Goal: Information Seeking & Learning: Learn about a topic

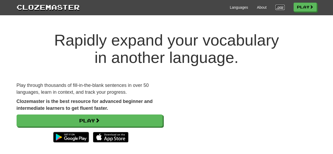
click at [276, 10] on link "Login" at bounding box center [280, 7] width 9 height 5
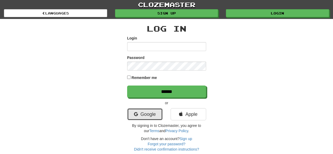
click at [152, 115] on link "Google" at bounding box center [145, 114] width 36 height 12
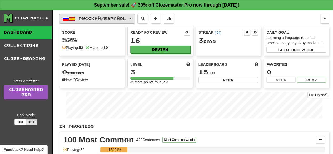
click at [111, 21] on button "Русский / Español" at bounding box center [97, 19] width 76 height 10
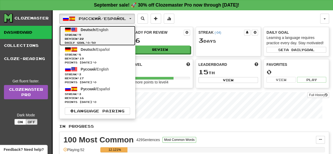
click at [113, 33] on span "Streak: 9" at bounding box center [97, 35] width 65 height 4
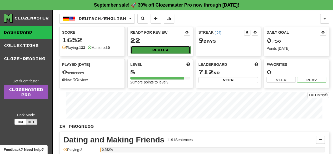
click at [148, 46] on button "Review" at bounding box center [161, 50] width 60 height 8
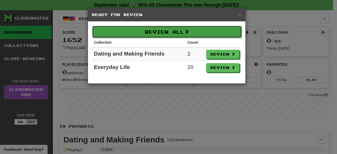
click at [188, 34] on button "Review All" at bounding box center [167, 32] width 150 height 12
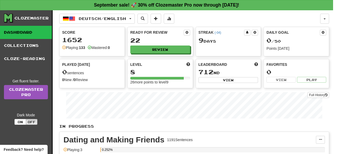
select select "**"
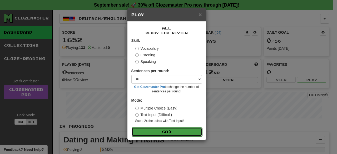
click at [177, 129] on button "Go" at bounding box center [167, 131] width 71 height 9
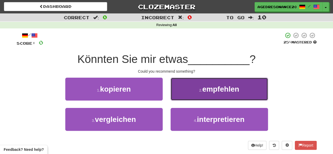
click at [199, 85] on button "2 . empfehlen" at bounding box center [219, 89] width 97 height 23
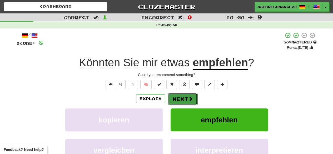
click at [186, 100] on button "Next" at bounding box center [183, 99] width 30 height 12
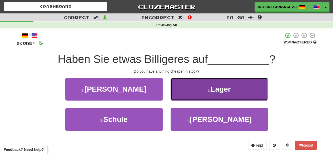
click at [187, 97] on button "2 . Lager" at bounding box center [219, 89] width 97 height 23
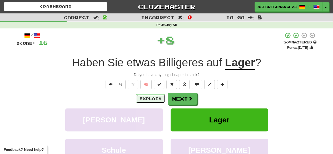
click at [155, 98] on button "Explain" at bounding box center [150, 98] width 29 height 9
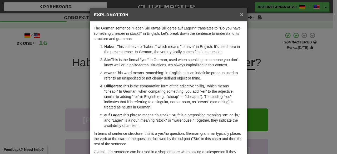
click at [240, 16] on span "×" at bounding box center [241, 14] width 3 height 6
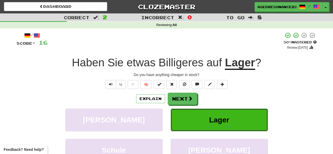
click at [225, 120] on span "Lager" at bounding box center [219, 120] width 20 height 8
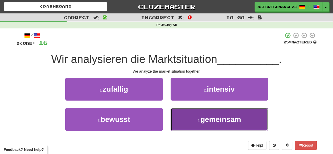
click at [200, 118] on button "4 . gemeinsam" at bounding box center [219, 119] width 97 height 23
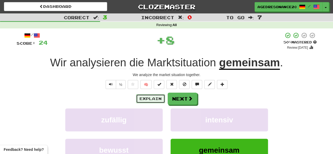
click at [153, 99] on button "Explain" at bounding box center [150, 98] width 29 height 9
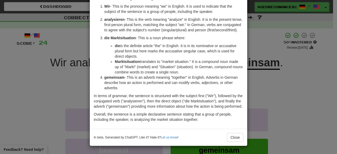
scroll to position [40, 0]
click at [231, 140] on button "Close" at bounding box center [235, 137] width 16 height 9
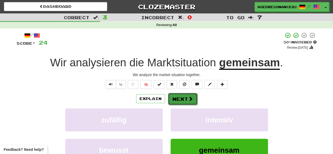
click at [185, 96] on button "Next" at bounding box center [183, 99] width 30 height 12
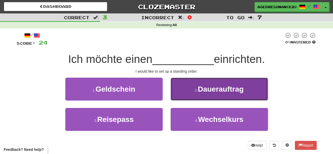
click at [184, 97] on button "2 . Dauerauftrag" at bounding box center [219, 89] width 97 height 23
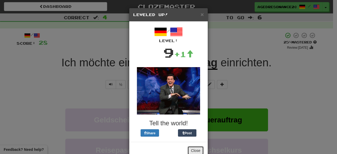
click at [193, 150] on button "Close" at bounding box center [196, 150] width 16 height 9
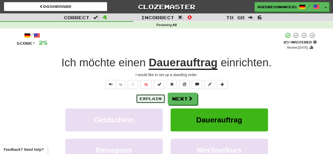
click at [153, 100] on button "Explain" at bounding box center [150, 98] width 29 height 9
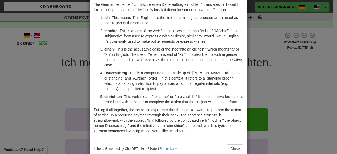
scroll to position [0, 0]
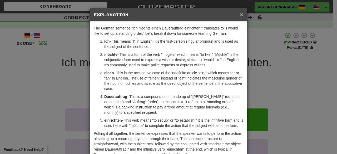
click at [240, 16] on span "×" at bounding box center [241, 14] width 3 height 6
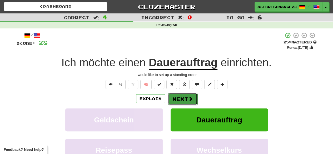
click at [190, 100] on span at bounding box center [190, 98] width 5 height 5
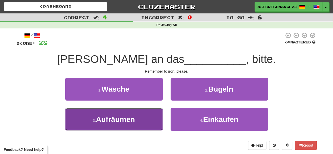
click at [136, 125] on button "3 . Aufräumen" at bounding box center [113, 119] width 97 height 23
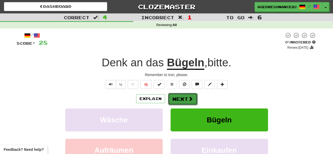
click at [174, 102] on button "Next" at bounding box center [183, 99] width 30 height 12
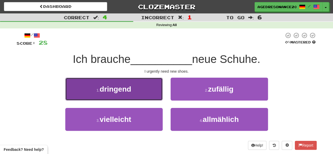
click at [143, 98] on button "1 . dringend" at bounding box center [113, 89] width 97 height 23
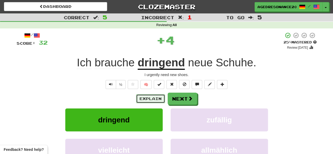
click at [154, 98] on button "Explain" at bounding box center [150, 98] width 29 height 9
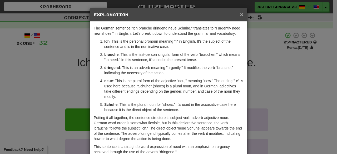
click at [240, 12] on span "×" at bounding box center [241, 14] width 3 height 6
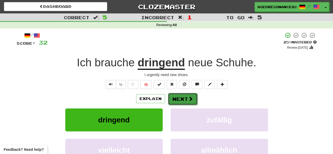
click at [184, 99] on button "Next" at bounding box center [183, 99] width 30 height 12
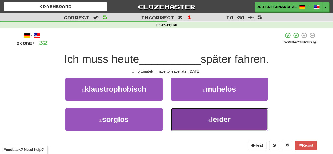
click at [193, 121] on button "4 . leider" at bounding box center [219, 119] width 97 height 23
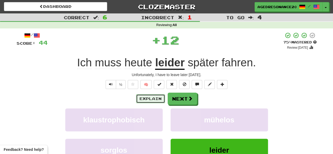
click at [156, 99] on button "Explain" at bounding box center [150, 98] width 29 height 9
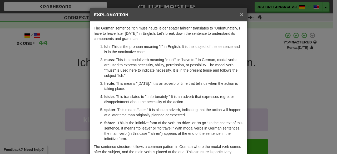
click at [240, 16] on span "×" at bounding box center [241, 14] width 3 height 6
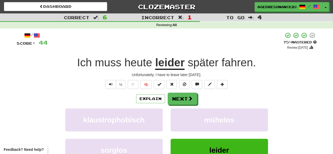
click at [196, 98] on div "Explain Next" at bounding box center [167, 99] width 300 height 12
click at [192, 99] on span at bounding box center [190, 98] width 5 height 5
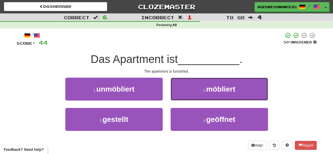
click at [192, 99] on button "2 . möbliert" at bounding box center [219, 89] width 97 height 23
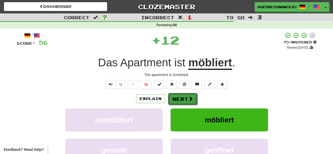
click at [186, 98] on button "Next" at bounding box center [183, 99] width 30 height 12
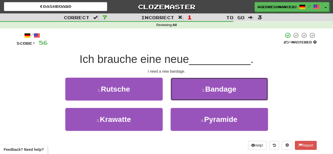
click at [186, 98] on button "2 . Bandage" at bounding box center [219, 89] width 97 height 23
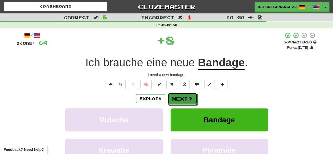
click at [186, 98] on button "Next" at bounding box center [183, 99] width 30 height 12
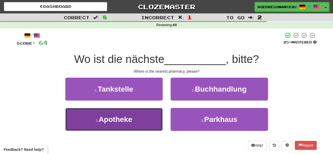
click at [159, 117] on button "3 . Apotheke" at bounding box center [113, 119] width 97 height 23
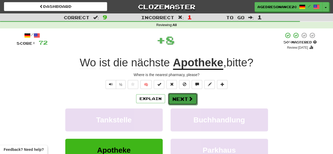
click at [195, 96] on button "Next" at bounding box center [183, 99] width 30 height 12
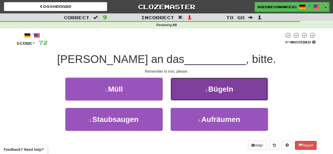
click at [186, 94] on button "2 . Bügeln" at bounding box center [219, 89] width 97 height 23
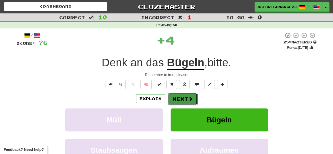
click at [186, 98] on button "Next" at bounding box center [183, 99] width 30 height 12
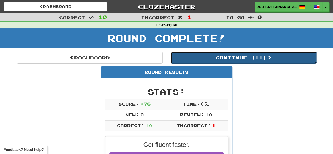
click at [205, 60] on button "Continue ( 11 )" at bounding box center [244, 58] width 146 height 12
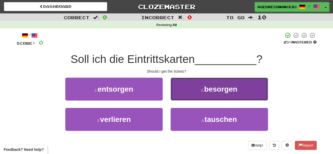
click at [180, 91] on button "2 . besorgen" at bounding box center [219, 89] width 97 height 23
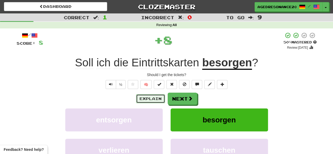
click at [156, 99] on button "Explain" at bounding box center [150, 98] width 29 height 9
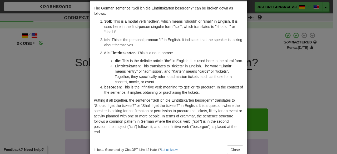
scroll to position [21, 0]
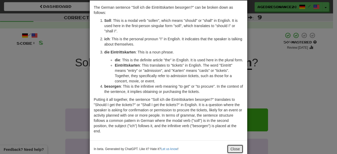
click at [228, 145] on button "Close" at bounding box center [235, 149] width 16 height 9
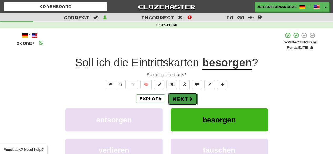
click at [184, 99] on button "Next" at bounding box center [183, 99] width 30 height 12
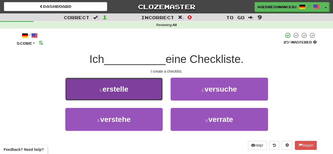
click at [140, 94] on button "1 . erstelle" at bounding box center [113, 89] width 97 height 23
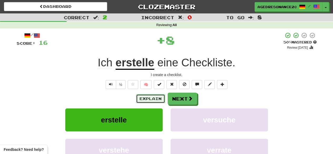
click at [147, 98] on button "Explain" at bounding box center [150, 98] width 29 height 9
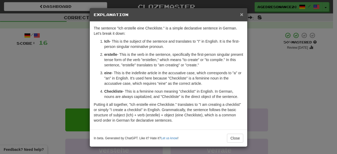
click at [240, 15] on span "×" at bounding box center [241, 14] width 3 height 6
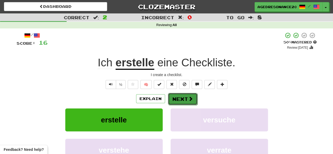
click at [183, 96] on button "Next" at bounding box center [183, 99] width 30 height 12
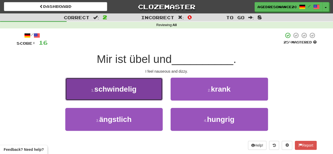
click at [147, 93] on button "1 . schwindelig" at bounding box center [113, 89] width 97 height 23
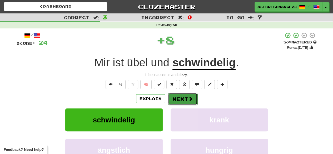
click at [186, 95] on button "Next" at bounding box center [183, 99] width 30 height 12
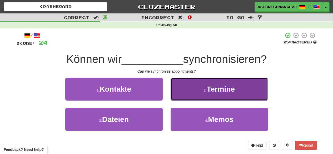
click at [182, 100] on button "2 . Termine" at bounding box center [219, 89] width 97 height 23
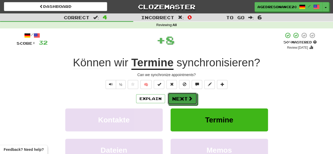
click at [182, 100] on button "Next" at bounding box center [183, 99] width 30 height 12
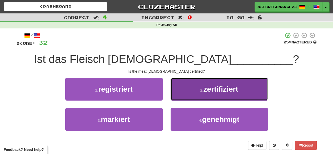
click at [204, 93] on button "2 . zertifiziert" at bounding box center [219, 89] width 97 height 23
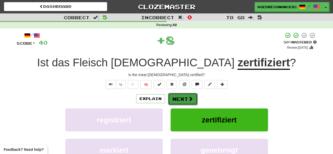
click at [188, 96] on span at bounding box center [190, 98] width 5 height 5
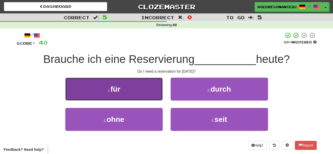
click at [150, 91] on button "1 . für" at bounding box center [113, 89] width 97 height 23
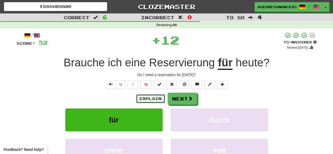
click at [152, 98] on button "Explain" at bounding box center [150, 98] width 29 height 9
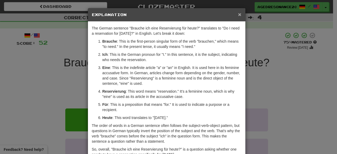
click at [238, 16] on span "×" at bounding box center [239, 14] width 3 height 6
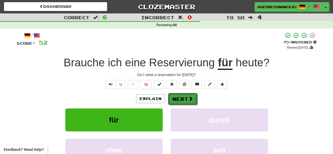
click at [175, 99] on button "Next" at bounding box center [183, 99] width 30 height 12
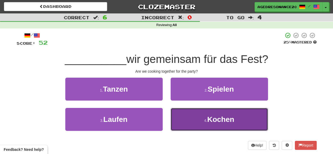
click at [205, 121] on small "4 ." at bounding box center [205, 121] width 3 height 4
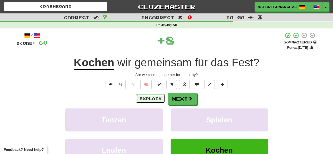
click at [156, 96] on button "Explain" at bounding box center [150, 98] width 29 height 9
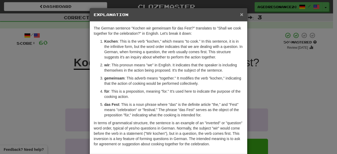
click at [240, 14] on span "×" at bounding box center [241, 14] width 3 height 6
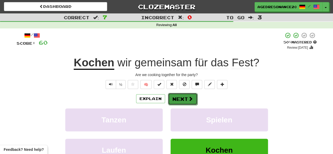
click at [180, 100] on button "Next" at bounding box center [183, 99] width 30 height 12
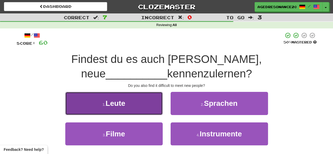
click at [137, 110] on button "1 . Leute" at bounding box center [113, 103] width 97 height 23
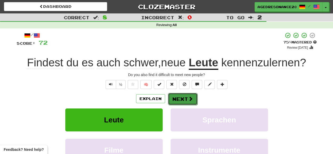
click at [178, 100] on button "Next" at bounding box center [183, 99] width 30 height 12
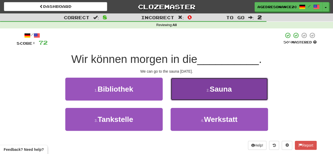
click at [181, 98] on button "2 . Sauna" at bounding box center [219, 89] width 97 height 23
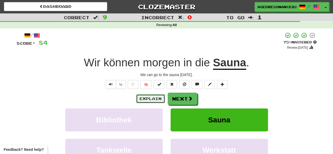
click at [154, 99] on button "Explain" at bounding box center [150, 98] width 29 height 9
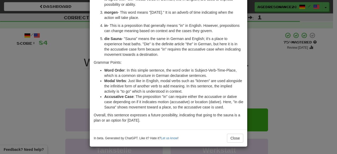
scroll to position [71, 0]
click at [235, 136] on button "Close" at bounding box center [235, 138] width 16 height 9
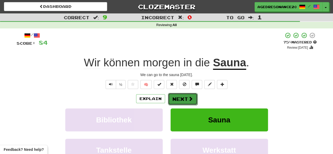
click at [184, 98] on button "Next" at bounding box center [183, 99] width 30 height 12
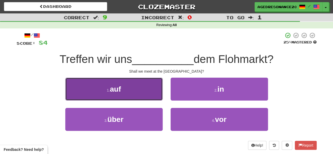
click at [139, 94] on button "1 . auf" at bounding box center [113, 89] width 97 height 23
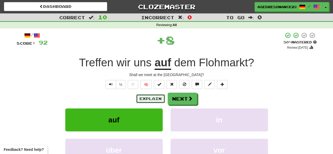
click at [150, 97] on button "Explain" at bounding box center [150, 98] width 29 height 9
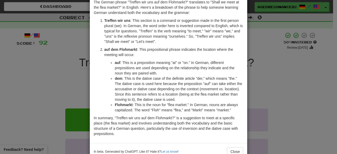
scroll to position [33, 0]
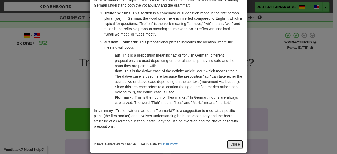
click at [230, 144] on button "Close" at bounding box center [235, 144] width 16 height 9
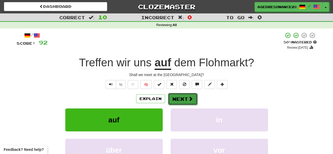
click at [188, 96] on span at bounding box center [190, 98] width 5 height 5
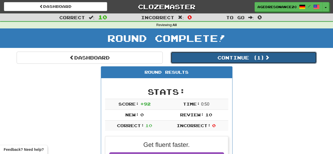
click at [191, 58] on button "Continue ( 1 )" at bounding box center [244, 58] width 146 height 12
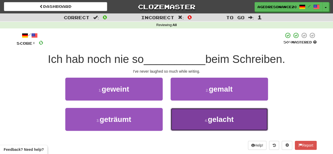
click at [191, 112] on button "4 . gelacht" at bounding box center [219, 119] width 97 height 23
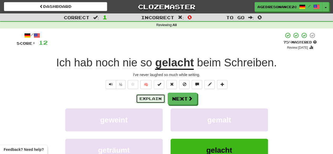
click at [150, 99] on button "Explain" at bounding box center [150, 98] width 29 height 9
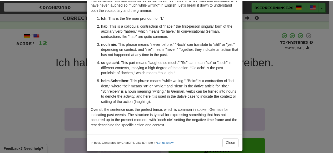
scroll to position [29, 0]
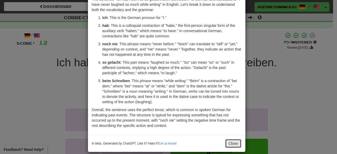
click at [226, 145] on button "Close" at bounding box center [233, 143] width 16 height 9
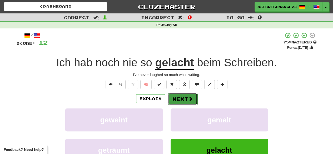
click at [184, 100] on button "Next" at bounding box center [183, 99] width 30 height 12
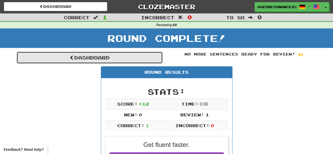
click at [137, 56] on link "Dashboard" at bounding box center [90, 58] width 146 height 12
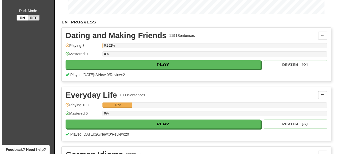
scroll to position [105, 0]
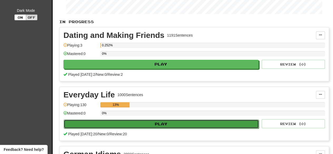
click at [147, 122] on button "Play" at bounding box center [161, 124] width 195 height 9
select select "**"
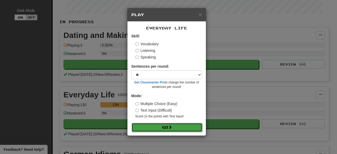
click at [151, 125] on button "Go" at bounding box center [167, 127] width 71 height 9
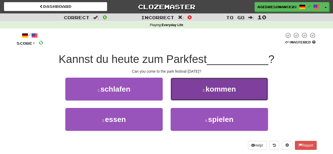
click at [199, 97] on button "2 . kommen" at bounding box center [219, 89] width 97 height 23
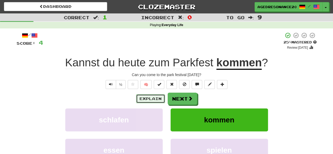
click at [152, 98] on button "Explain" at bounding box center [150, 98] width 29 height 9
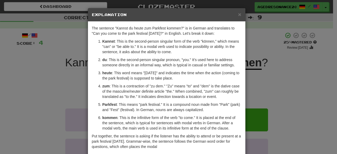
scroll to position [26, 0]
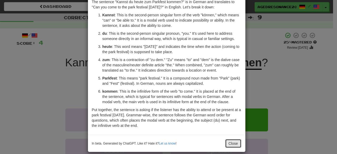
click at [233, 143] on button "Close" at bounding box center [233, 143] width 16 height 9
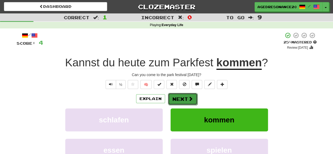
click at [188, 100] on span at bounding box center [190, 98] width 5 height 5
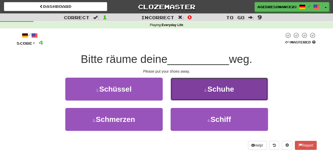
click at [188, 95] on button "2 . [GEOGRAPHIC_DATA]" at bounding box center [219, 89] width 97 height 23
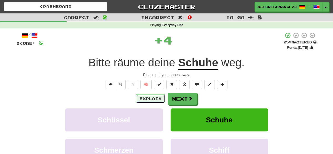
click at [159, 98] on button "Explain" at bounding box center [150, 98] width 29 height 9
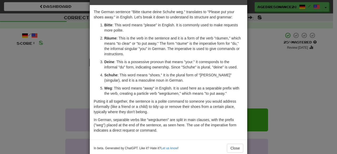
scroll to position [19, 0]
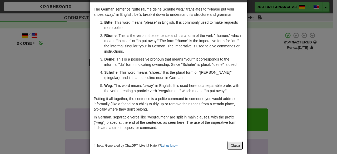
click at [235, 144] on button "Close" at bounding box center [235, 145] width 16 height 9
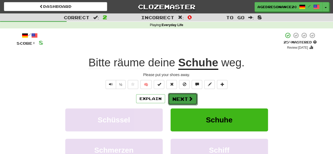
click at [192, 99] on span at bounding box center [190, 98] width 5 height 5
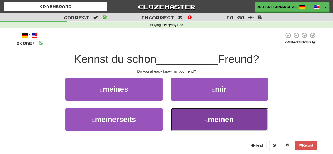
click at [185, 121] on button "4 . [PERSON_NAME]" at bounding box center [219, 119] width 97 height 23
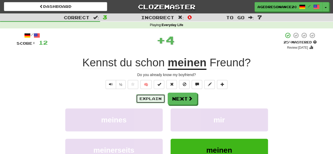
click at [154, 97] on button "Explain" at bounding box center [150, 98] width 29 height 9
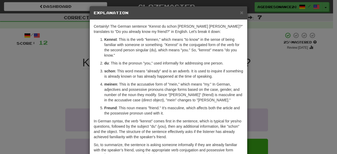
scroll to position [0, 0]
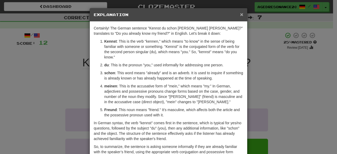
click at [240, 16] on span "×" at bounding box center [241, 14] width 3 height 6
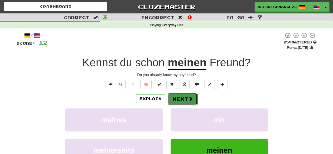
click at [190, 97] on span at bounding box center [190, 98] width 5 height 5
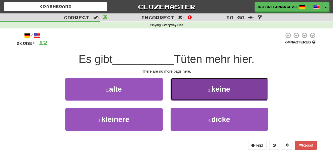
click at [186, 88] on button "2 . keine" at bounding box center [219, 89] width 97 height 23
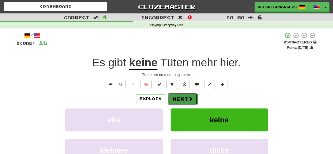
click at [183, 94] on button "Next" at bounding box center [183, 99] width 30 height 12
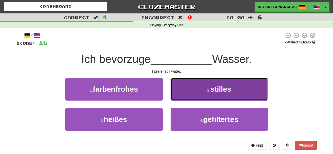
click at [181, 97] on button "2 . stilles" at bounding box center [219, 89] width 97 height 23
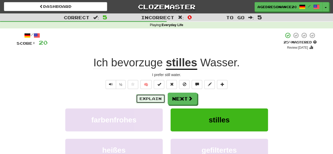
click at [153, 100] on button "Explain" at bounding box center [150, 98] width 29 height 9
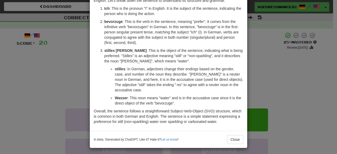
scroll to position [33, 0]
click at [237, 143] on button "Close" at bounding box center [235, 139] width 16 height 9
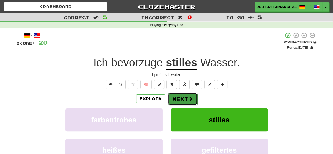
click at [193, 102] on button "Next" at bounding box center [183, 99] width 30 height 12
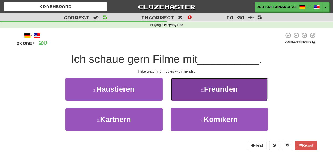
click at [189, 95] on button "2 . Freunden" at bounding box center [219, 89] width 97 height 23
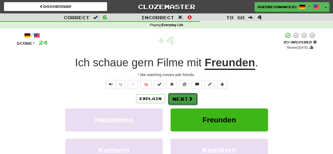
click at [190, 98] on span at bounding box center [190, 98] width 5 height 5
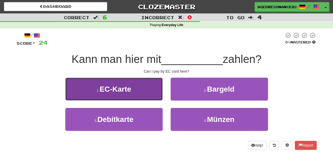
click at [146, 91] on button "1 . EC-Karte" at bounding box center [113, 89] width 97 height 23
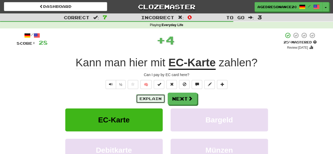
click at [150, 99] on button "Explain" at bounding box center [150, 98] width 29 height 9
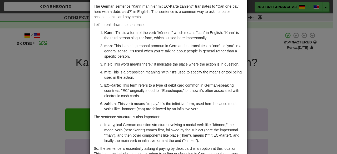
scroll to position [55, 0]
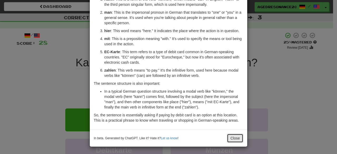
click at [232, 137] on button "Close" at bounding box center [235, 138] width 16 height 9
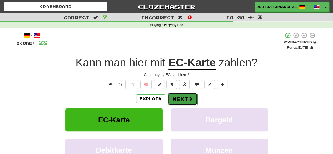
click at [185, 102] on button "Next" at bounding box center [183, 99] width 30 height 12
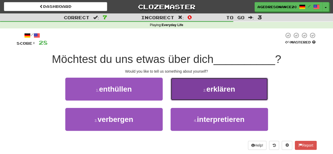
click at [180, 99] on button "2 . erklären" at bounding box center [219, 89] width 97 height 23
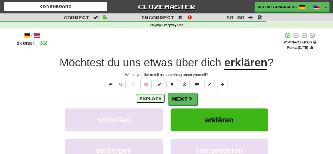
click at [158, 98] on button "Explain" at bounding box center [150, 98] width 29 height 9
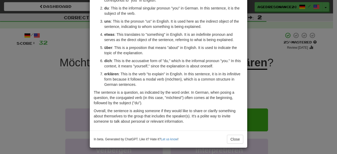
scroll to position [57, 0]
click at [231, 138] on button "Close" at bounding box center [235, 139] width 16 height 9
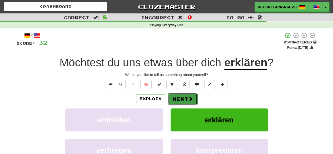
click at [190, 98] on span at bounding box center [190, 98] width 5 height 5
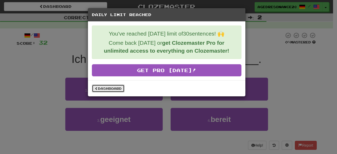
click at [119, 87] on link "Dashboard" at bounding box center [108, 89] width 33 height 8
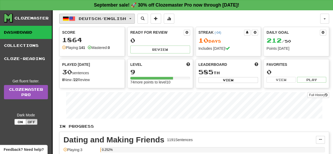
click at [94, 19] on span "Deutsch / English" at bounding box center [102, 18] width 47 height 4
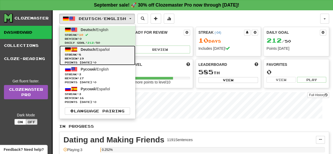
click at [103, 54] on span "Streak: 8" at bounding box center [97, 55] width 65 height 4
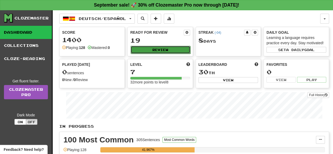
click at [161, 47] on button "Review" at bounding box center [161, 50] width 60 height 8
select select "**"
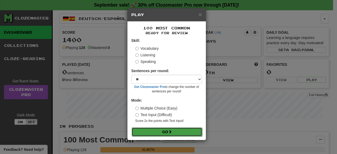
click at [176, 129] on button "Go" at bounding box center [167, 131] width 71 height 9
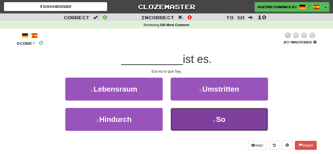
click at [186, 125] on button "4 . So" at bounding box center [219, 119] width 97 height 23
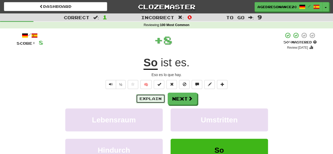
click at [143, 96] on button "Explain" at bounding box center [150, 98] width 29 height 9
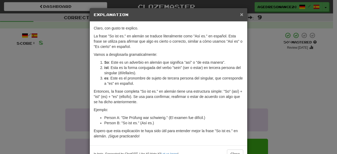
click at [240, 14] on span "×" at bounding box center [241, 14] width 3 height 6
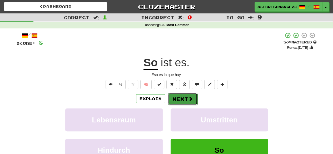
click at [181, 98] on button "Next" at bounding box center [183, 99] width 30 height 12
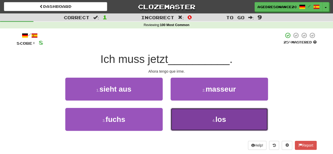
click at [186, 115] on button "4 . los" at bounding box center [219, 119] width 97 height 23
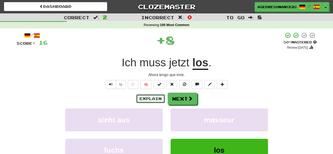
click at [156, 96] on button "Explain" at bounding box center [150, 98] width 29 height 9
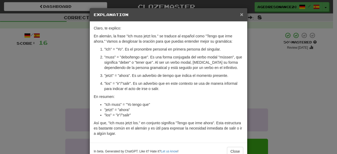
click at [240, 13] on span "×" at bounding box center [241, 14] width 3 height 6
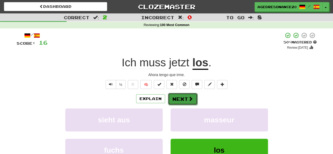
click at [183, 103] on button "Next" at bounding box center [183, 99] width 30 height 12
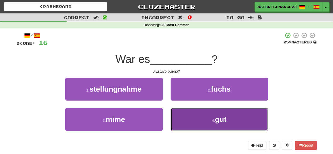
click at [185, 117] on button "4 . gut" at bounding box center [219, 119] width 97 height 23
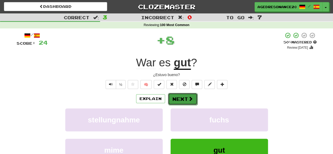
click at [179, 97] on button "Next" at bounding box center [183, 99] width 30 height 12
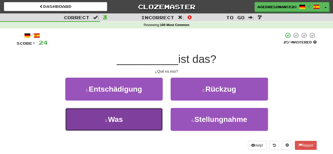
click at [152, 113] on button "3 . Was" at bounding box center [113, 119] width 97 height 23
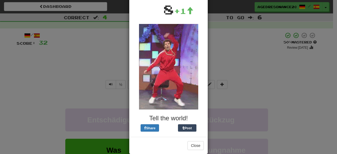
scroll to position [51, 0]
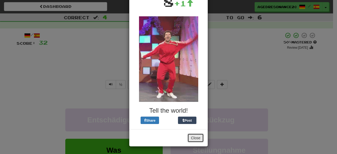
click at [191, 136] on button "Close" at bounding box center [196, 138] width 16 height 9
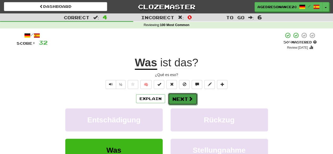
click at [177, 99] on button "Next" at bounding box center [183, 99] width 30 height 12
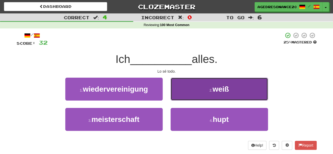
click at [190, 92] on button "2 . weiß" at bounding box center [219, 89] width 97 height 23
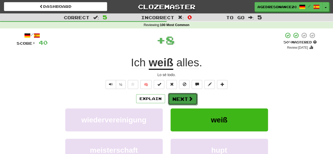
click at [187, 100] on button "Next" at bounding box center [183, 99] width 30 height 12
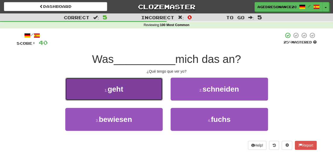
click at [159, 94] on button "1 . geht" at bounding box center [113, 89] width 97 height 23
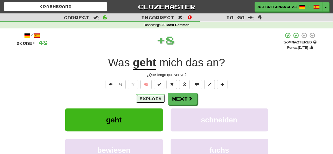
click at [159, 98] on button "Explain" at bounding box center [150, 98] width 29 height 9
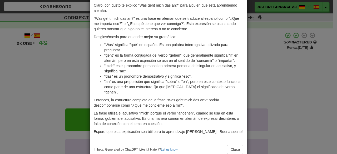
scroll to position [0, 0]
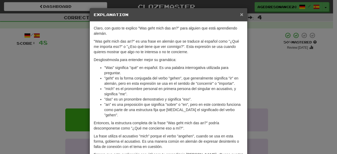
click at [240, 13] on span "×" at bounding box center [241, 14] width 3 height 6
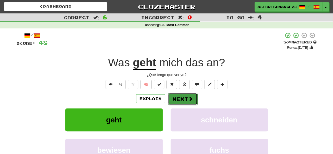
click at [182, 100] on button "Next" at bounding box center [183, 99] width 30 height 12
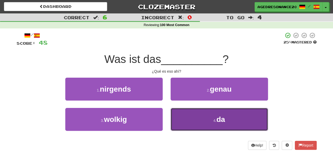
click at [187, 115] on button "4 . da" at bounding box center [219, 119] width 97 height 23
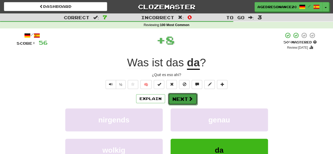
click at [176, 96] on button "Next" at bounding box center [183, 99] width 30 height 12
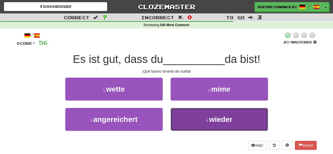
click at [188, 125] on button "4 . wieder" at bounding box center [219, 119] width 97 height 23
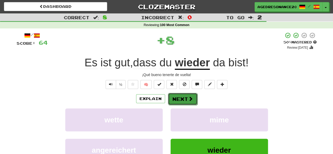
click at [184, 99] on button "Next" at bounding box center [183, 99] width 30 height 12
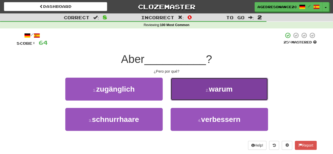
click at [184, 97] on button "2 . warum" at bounding box center [219, 89] width 97 height 23
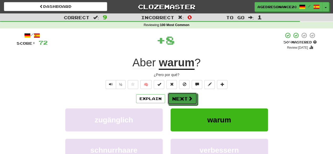
click at [184, 97] on button "Next" at bounding box center [183, 99] width 30 height 12
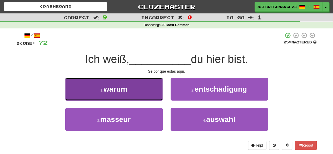
click at [144, 98] on button "1 . warum" at bounding box center [113, 89] width 97 height 23
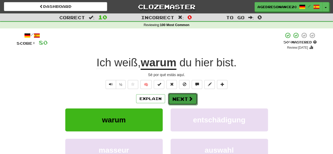
click at [180, 100] on button "Next" at bounding box center [183, 99] width 30 height 12
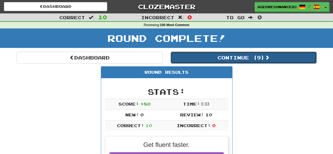
click at [206, 57] on button "Continue ( 9 )" at bounding box center [244, 58] width 146 height 12
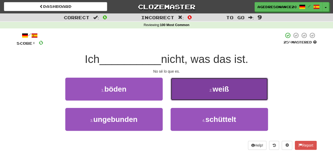
click at [195, 96] on button "2 . weiß" at bounding box center [219, 89] width 97 height 23
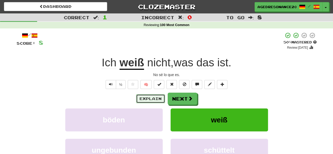
click at [158, 97] on button "Explain" at bounding box center [150, 98] width 29 height 9
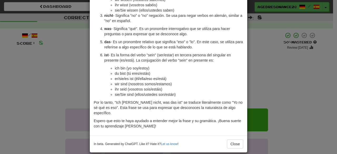
scroll to position [84, 0]
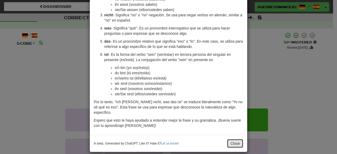
click at [232, 139] on button "Close" at bounding box center [235, 143] width 16 height 9
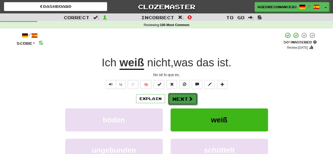
click at [190, 97] on span at bounding box center [190, 98] width 5 height 5
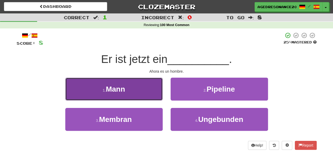
click at [140, 94] on button "1 . Mann" at bounding box center [113, 89] width 97 height 23
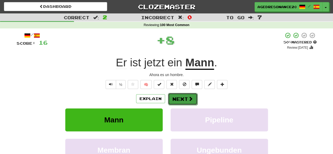
click at [175, 99] on button "Next" at bounding box center [183, 99] width 30 height 12
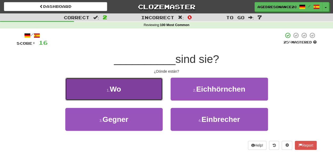
click at [149, 92] on button "1 . Wo" at bounding box center [113, 89] width 97 height 23
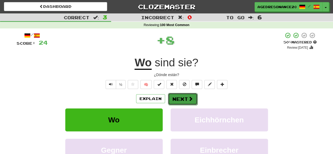
click at [175, 97] on button "Next" at bounding box center [183, 99] width 30 height 12
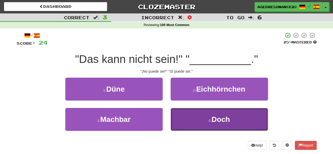
click at [187, 114] on button "4 . Doch" at bounding box center [219, 119] width 97 height 23
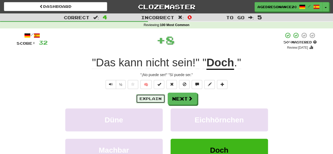
click at [150, 99] on button "Explain" at bounding box center [150, 98] width 29 height 9
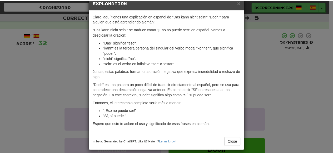
scroll to position [12, 0]
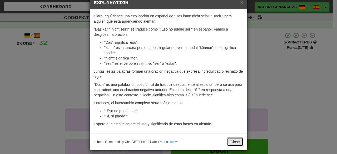
click at [228, 141] on button "Close" at bounding box center [235, 141] width 16 height 9
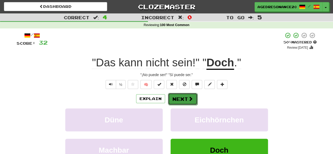
click at [186, 99] on button "Next" at bounding box center [183, 99] width 30 height 12
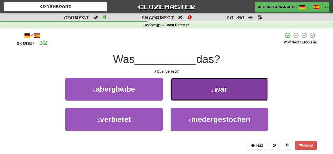
click at [189, 97] on button "2 . war" at bounding box center [219, 89] width 97 height 23
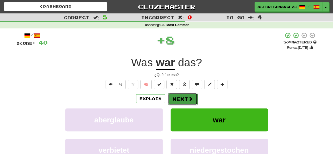
click at [185, 99] on button "Next" at bounding box center [183, 99] width 30 height 12
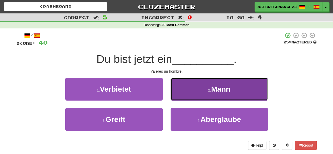
click at [188, 97] on button "2 . Mann" at bounding box center [219, 89] width 97 height 23
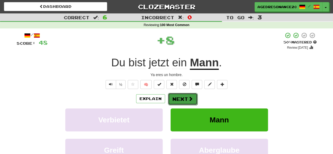
click at [191, 97] on span at bounding box center [190, 98] width 5 height 5
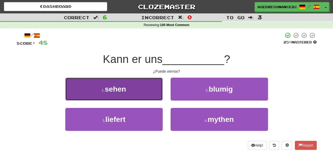
click at [146, 95] on button "1 . sehen" at bounding box center [113, 89] width 97 height 23
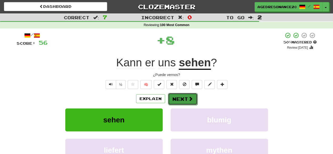
click at [175, 97] on button "Next" at bounding box center [183, 99] width 30 height 12
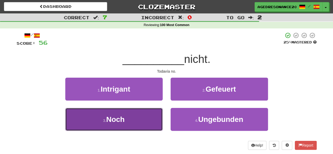
click at [142, 120] on button "3 . Noch" at bounding box center [113, 119] width 97 height 23
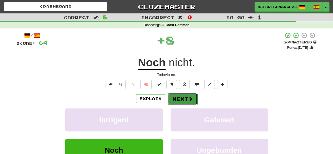
click at [185, 96] on button "Next" at bounding box center [183, 99] width 30 height 12
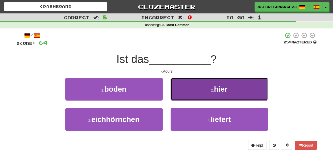
click at [185, 96] on button "2 . hier" at bounding box center [219, 89] width 97 height 23
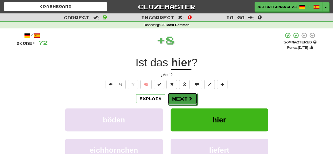
click at [185, 96] on button "Next" at bounding box center [183, 99] width 30 height 12
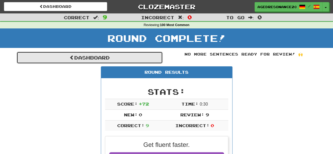
click at [132, 55] on link "Dashboard" at bounding box center [90, 58] width 146 height 12
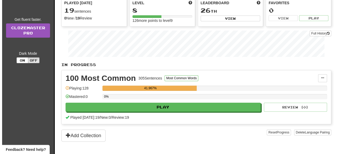
scroll to position [63, 0]
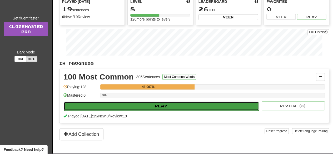
click at [151, 104] on button "Play" at bounding box center [161, 106] width 195 height 9
select select "**"
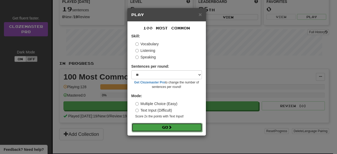
click at [158, 124] on button "Go" at bounding box center [167, 127] width 71 height 9
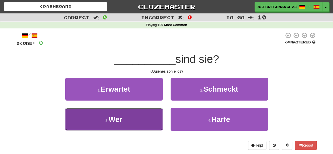
click at [153, 123] on button "3 . Wer" at bounding box center [113, 119] width 97 height 23
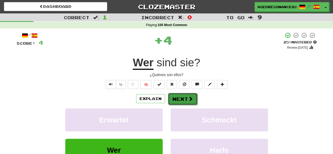
click at [178, 99] on button "Next" at bounding box center [183, 99] width 30 height 12
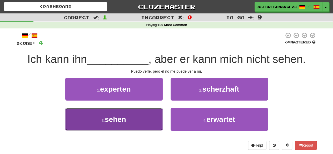
click at [147, 126] on button "3 . sehen" at bounding box center [113, 119] width 97 height 23
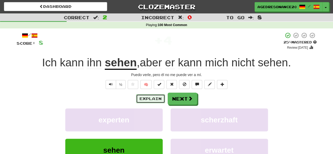
click at [153, 99] on button "Explain" at bounding box center [150, 98] width 29 height 9
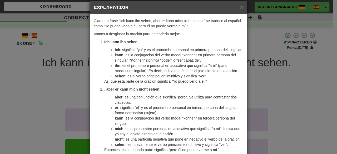
scroll to position [55, 0]
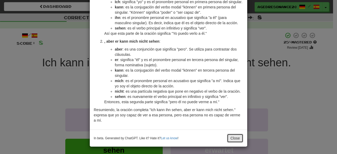
click at [233, 138] on button "Close" at bounding box center [235, 138] width 16 height 9
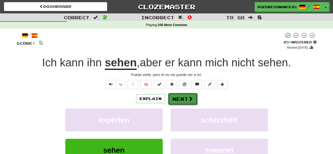
click at [189, 94] on button "Next" at bounding box center [183, 99] width 30 height 12
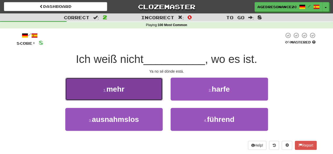
click at [146, 88] on button "1 . mehr" at bounding box center [113, 89] width 97 height 23
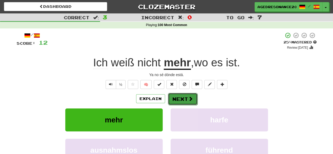
click at [178, 97] on button "Next" at bounding box center [183, 99] width 30 height 12
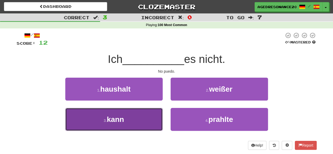
click at [150, 122] on button "3 . kann" at bounding box center [113, 119] width 97 height 23
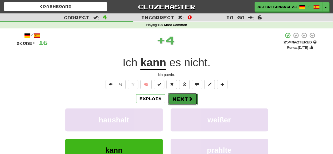
click at [174, 97] on button "Next" at bounding box center [183, 99] width 30 height 12
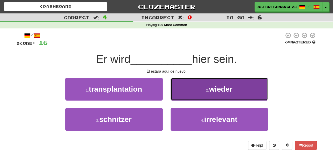
click at [181, 94] on button "2 . wieder" at bounding box center [219, 89] width 97 height 23
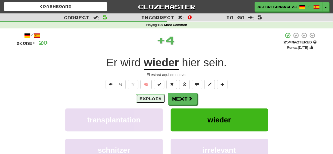
click at [155, 96] on button "Explain" at bounding box center [150, 98] width 29 height 9
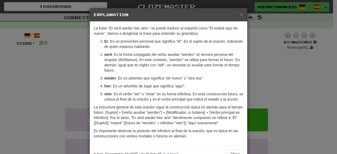
scroll to position [16, 0]
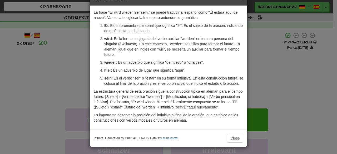
click at [228, 133] on div "In beta. Generated by ChatGPT. Like it? Hate it? Let us know ! Close" at bounding box center [169, 138] width 158 height 17
click at [230, 137] on button "Close" at bounding box center [235, 138] width 16 height 9
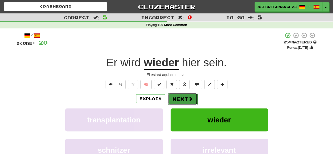
click at [184, 99] on button "Next" at bounding box center [183, 99] width 30 height 12
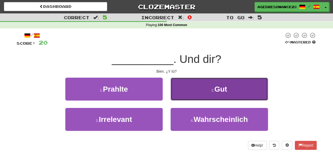
click at [189, 98] on button "2 . Gut" at bounding box center [219, 89] width 97 height 23
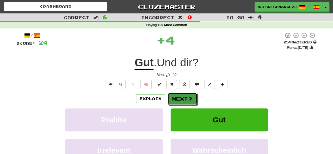
click at [189, 98] on span at bounding box center [190, 98] width 5 height 5
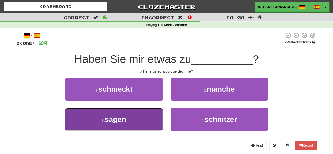
click at [155, 115] on button "3 . sagen" at bounding box center [113, 119] width 97 height 23
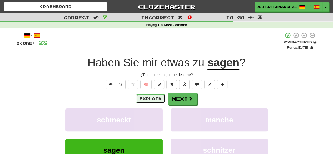
click at [160, 99] on button "Explain" at bounding box center [150, 98] width 29 height 9
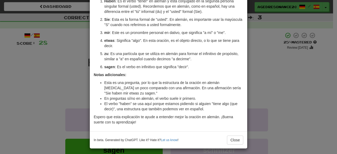
scroll to position [61, 0]
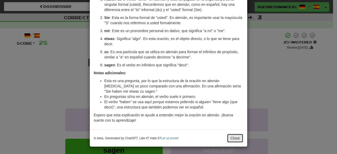
click at [233, 135] on button "Close" at bounding box center [235, 138] width 16 height 9
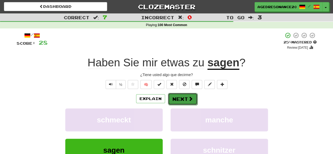
click at [181, 98] on button "Next" at bounding box center [183, 99] width 30 height 12
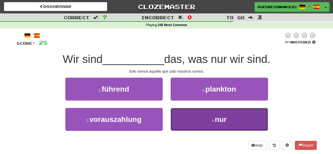
click at [191, 116] on button "4 . nur" at bounding box center [219, 119] width 97 height 23
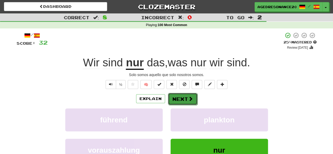
click at [180, 97] on button "Next" at bounding box center [183, 99] width 30 height 12
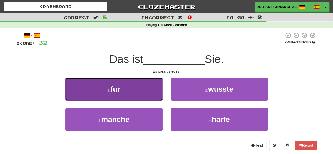
click at [156, 93] on button "1 . für" at bounding box center [113, 89] width 97 height 23
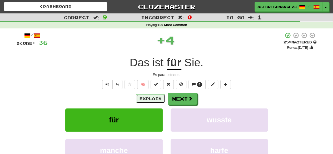
click at [160, 98] on button "Explain" at bounding box center [150, 98] width 29 height 9
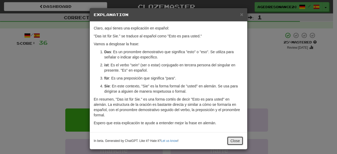
click at [232, 142] on button "Close" at bounding box center [235, 140] width 16 height 9
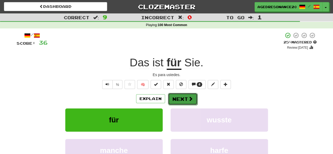
click at [189, 96] on span at bounding box center [190, 98] width 5 height 5
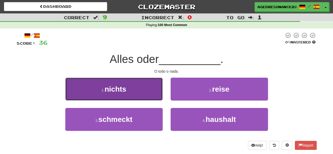
click at [151, 93] on button "1 . nichts" at bounding box center [113, 89] width 97 height 23
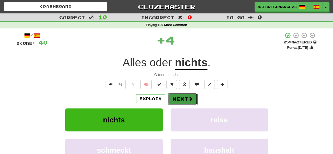
click at [182, 100] on button "Next" at bounding box center [183, 99] width 30 height 12
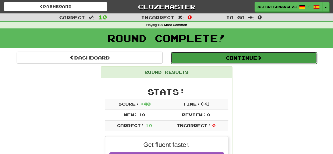
click at [178, 60] on button "Continue" at bounding box center [244, 58] width 146 height 12
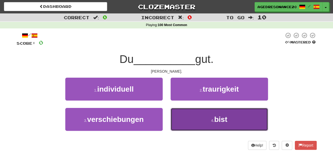
click at [200, 116] on button "4 . bist" at bounding box center [219, 119] width 97 height 23
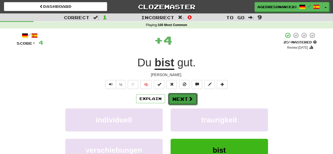
click at [185, 98] on button "Next" at bounding box center [183, 99] width 30 height 12
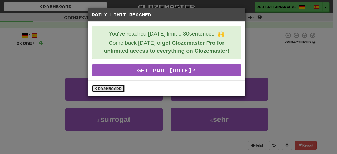
click at [119, 88] on link "Dashboard" at bounding box center [108, 89] width 33 height 8
